Goal: Information Seeking & Learning: Learn about a topic

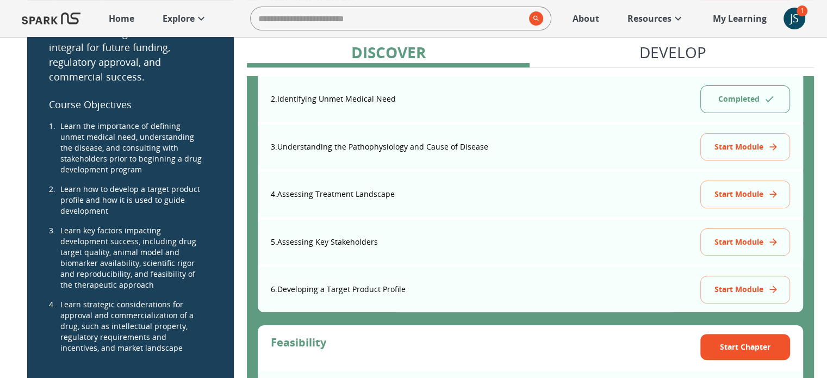
scroll to position [286, 0]
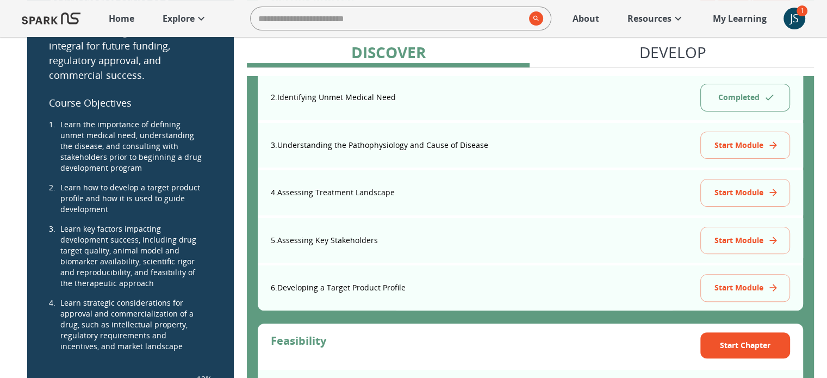
click at [737, 238] on button "Start Module" at bounding box center [746, 241] width 90 height 28
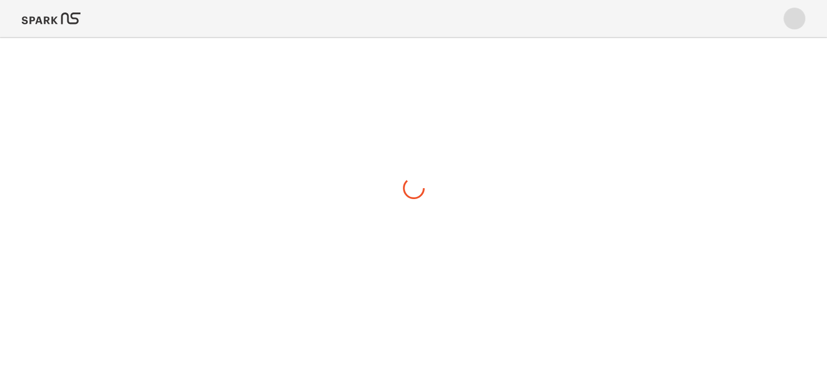
scroll to position [0, 0]
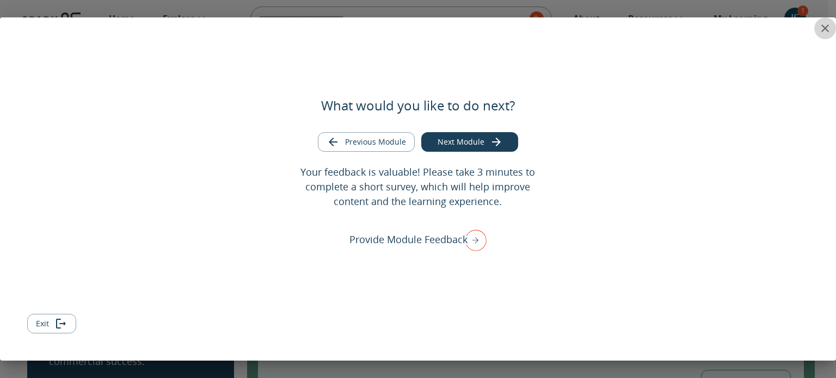
click at [821, 27] on icon "close" at bounding box center [824, 28] width 13 height 13
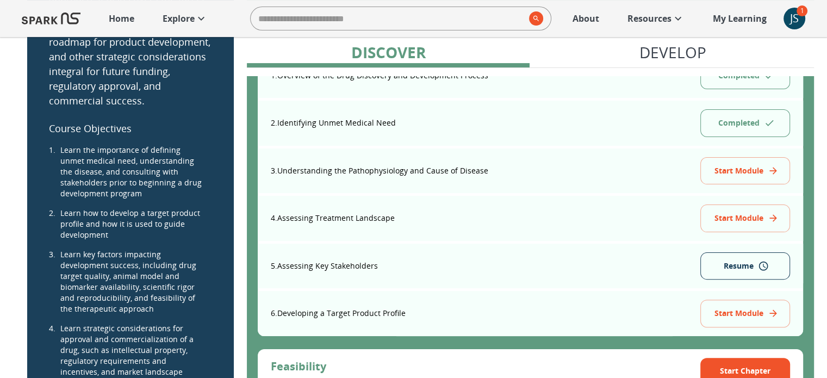
scroll to position [261, 0]
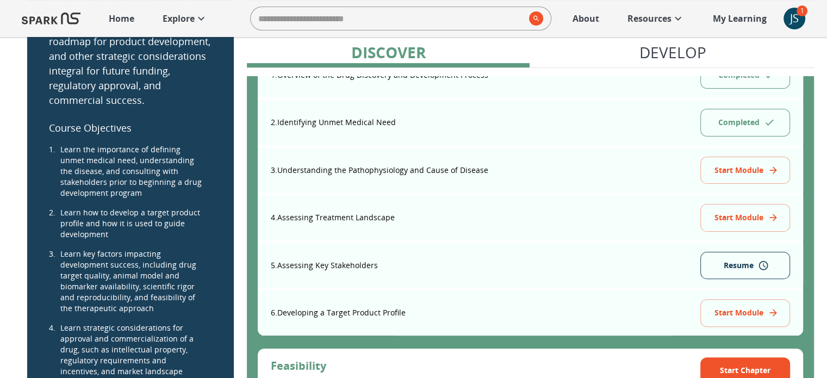
click at [747, 264] on button "Resume" at bounding box center [746, 266] width 90 height 28
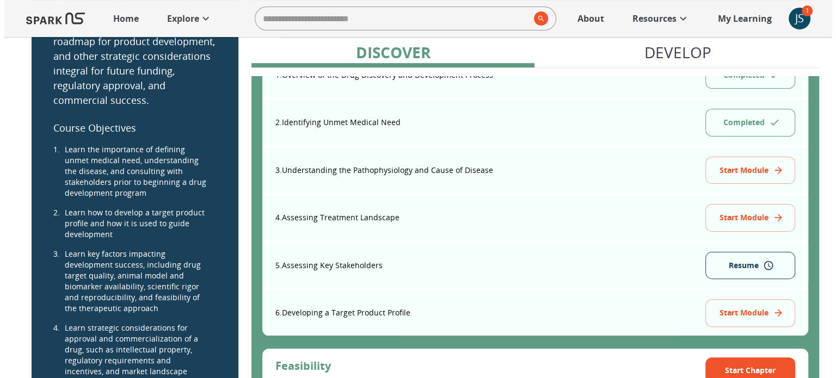
scroll to position [0, 0]
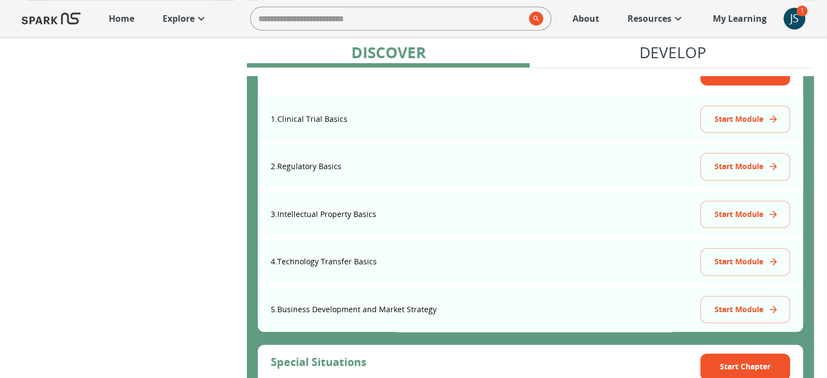
scroll to position [713, 0]
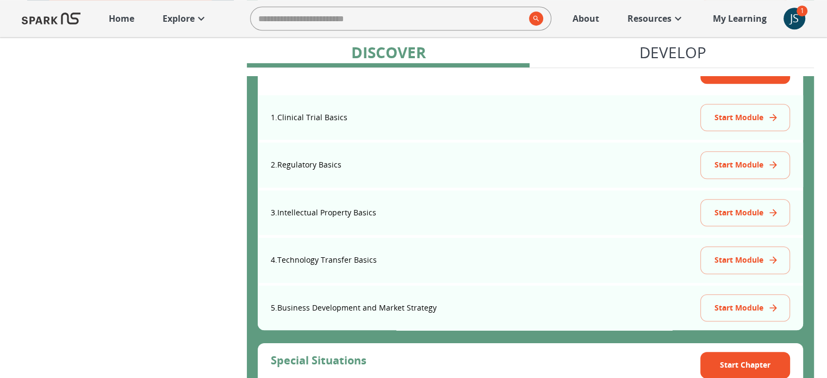
click at [733, 258] on button "Start Module" at bounding box center [746, 260] width 90 height 28
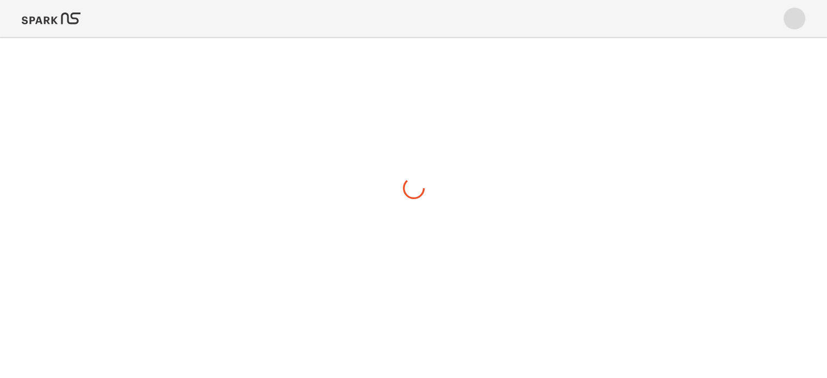
scroll to position [0, 0]
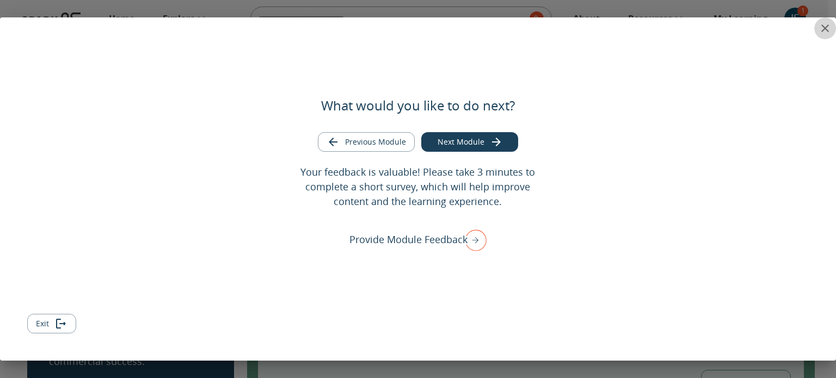
click at [824, 28] on icon "close" at bounding box center [825, 28] width 8 height 8
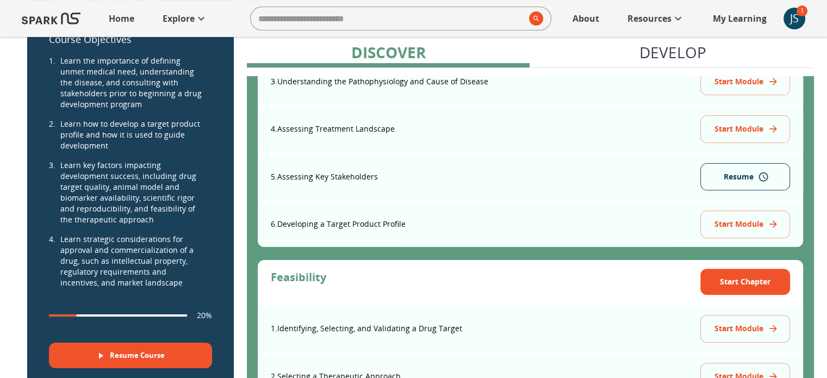
scroll to position [349, 0]
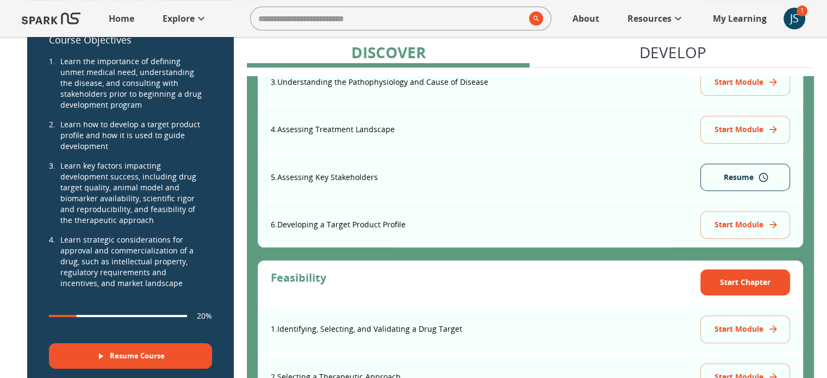
click at [734, 176] on button "Resume" at bounding box center [746, 178] width 90 height 28
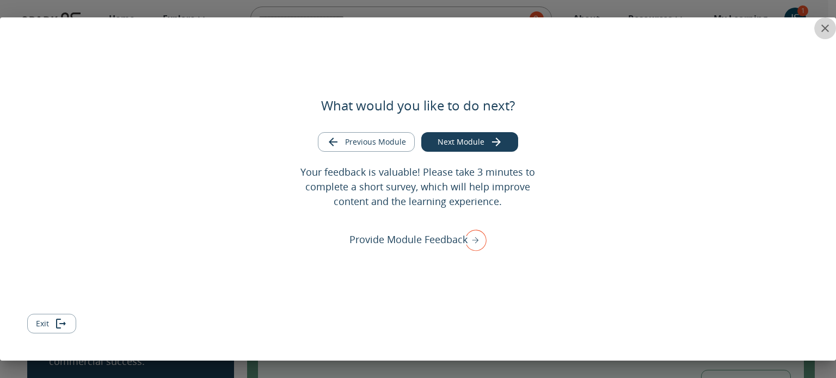
click at [820, 29] on icon "close" at bounding box center [824, 28] width 13 height 13
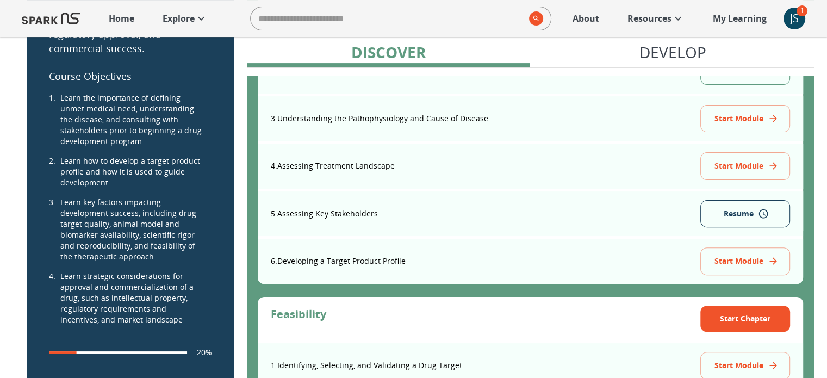
scroll to position [277, 0]
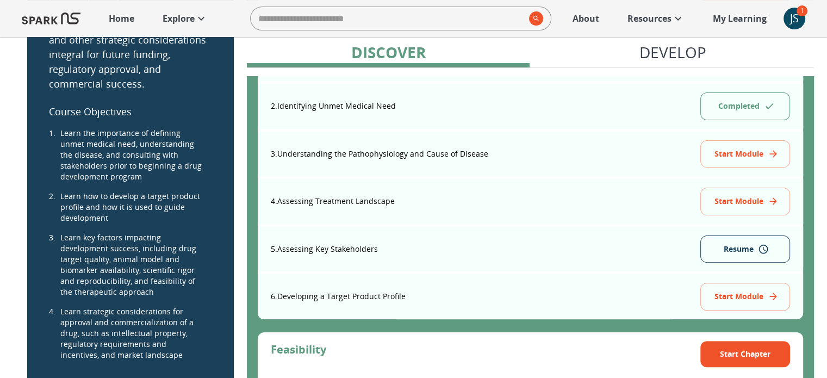
click at [722, 242] on button "Resume" at bounding box center [746, 250] width 90 height 28
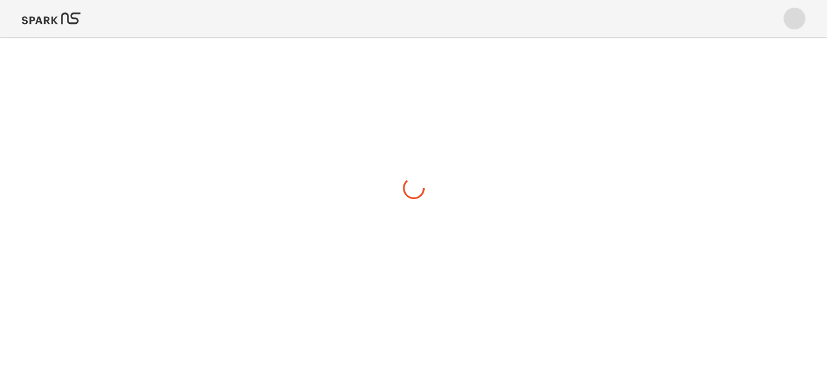
scroll to position [0, 0]
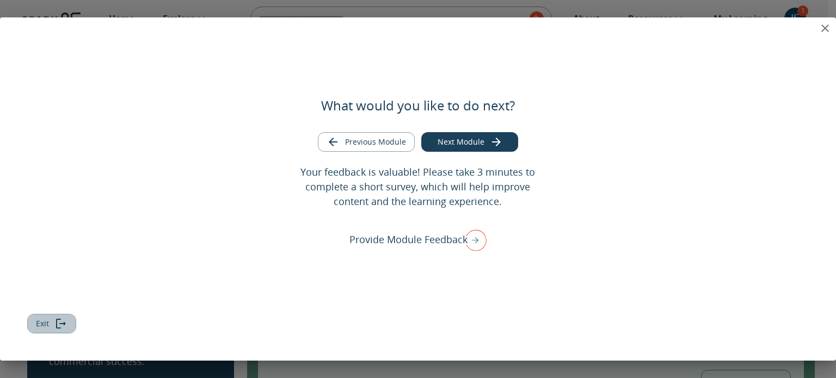
click at [50, 323] on button "Exit" at bounding box center [51, 324] width 49 height 20
